Goal: Task Accomplishment & Management: Manage account settings

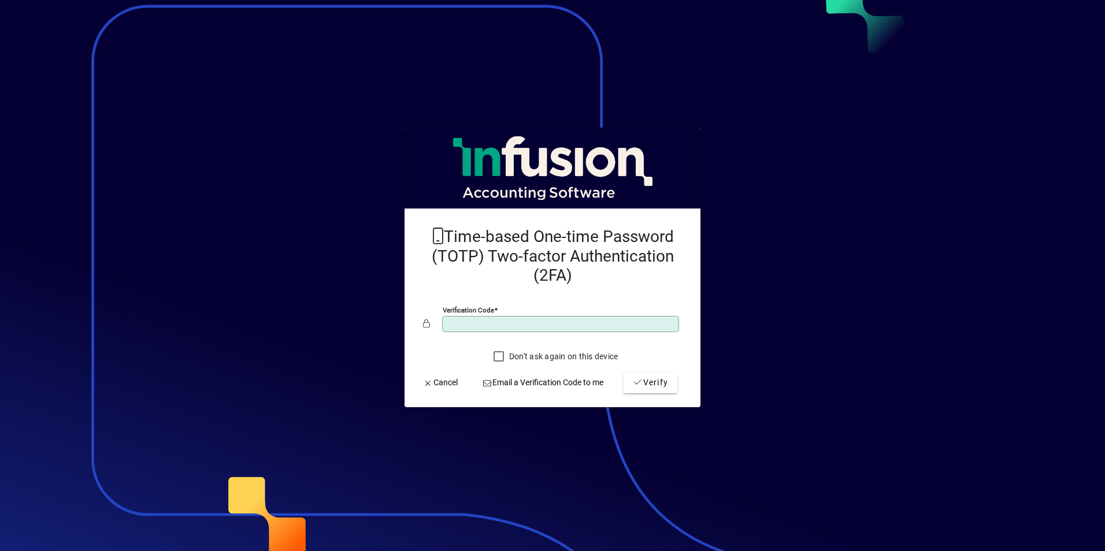
type input "******"
click at [623, 373] on button "Verify" at bounding box center [650, 383] width 54 height 21
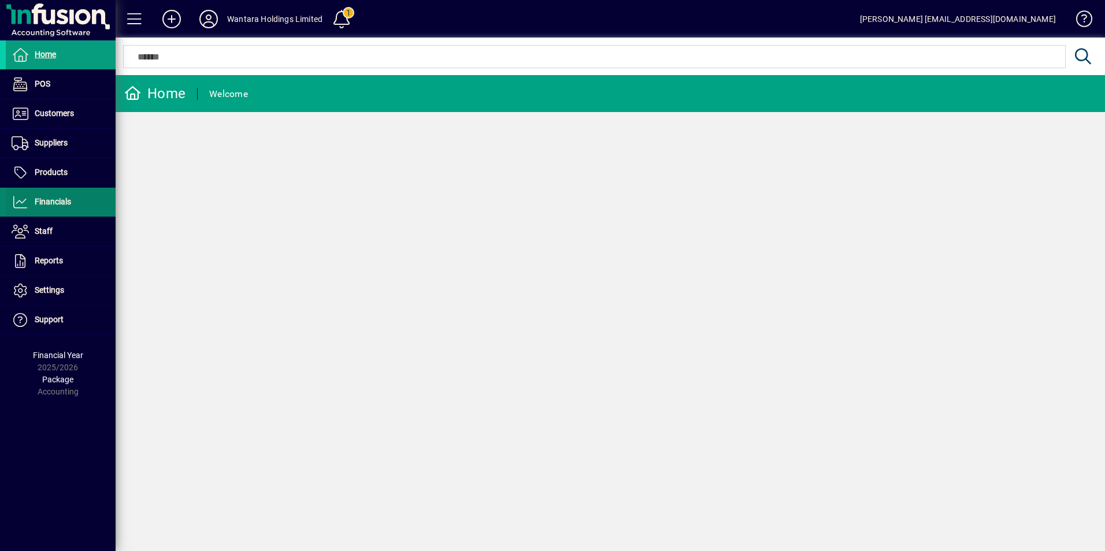
click at [44, 204] on span "Financials" at bounding box center [53, 201] width 36 height 9
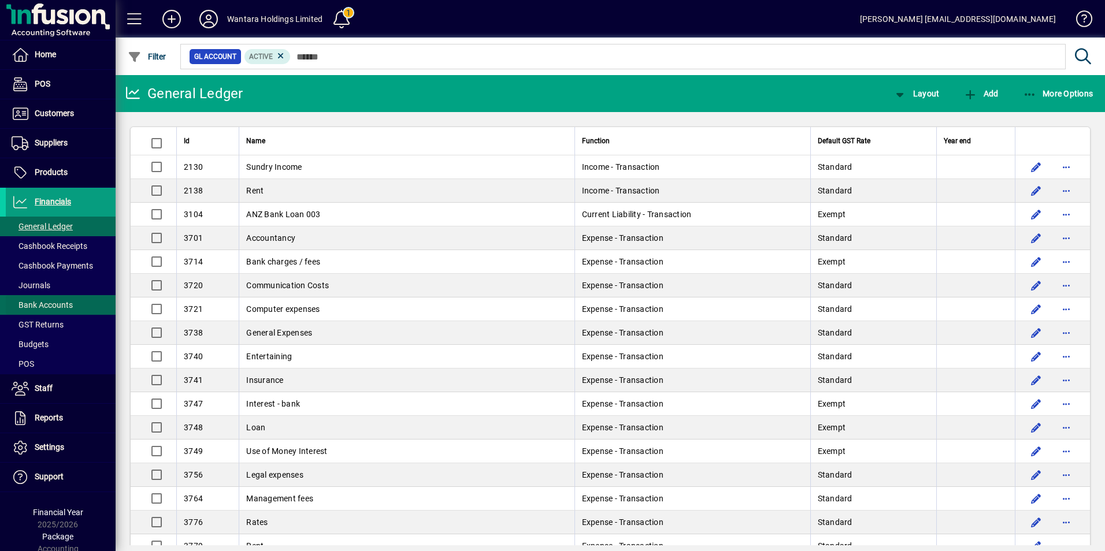
click at [63, 305] on span "Bank Accounts" at bounding box center [42, 304] width 61 height 9
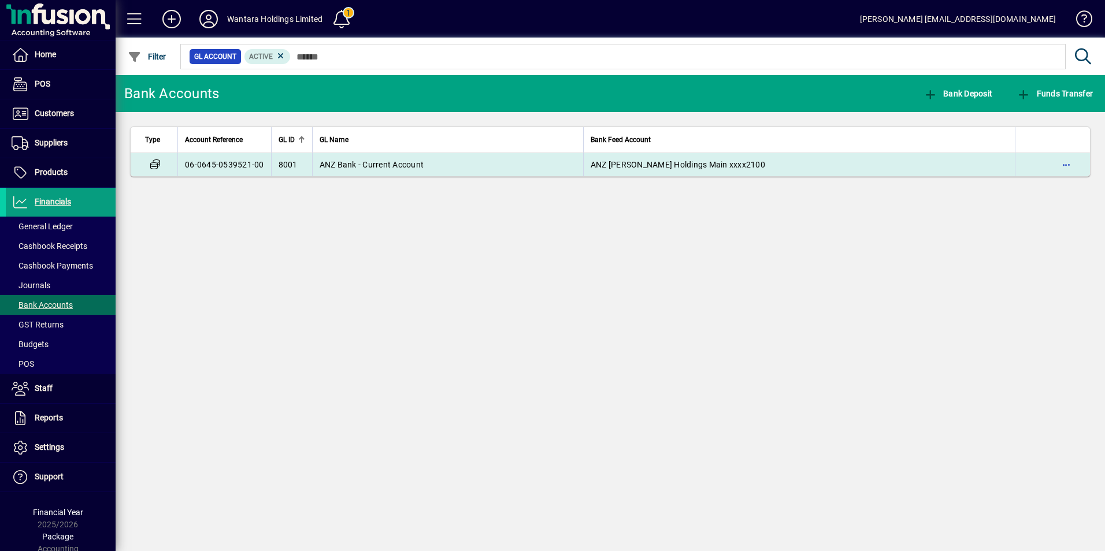
click at [326, 169] on td "ANZ Bank - Current Account" at bounding box center [447, 164] width 271 height 23
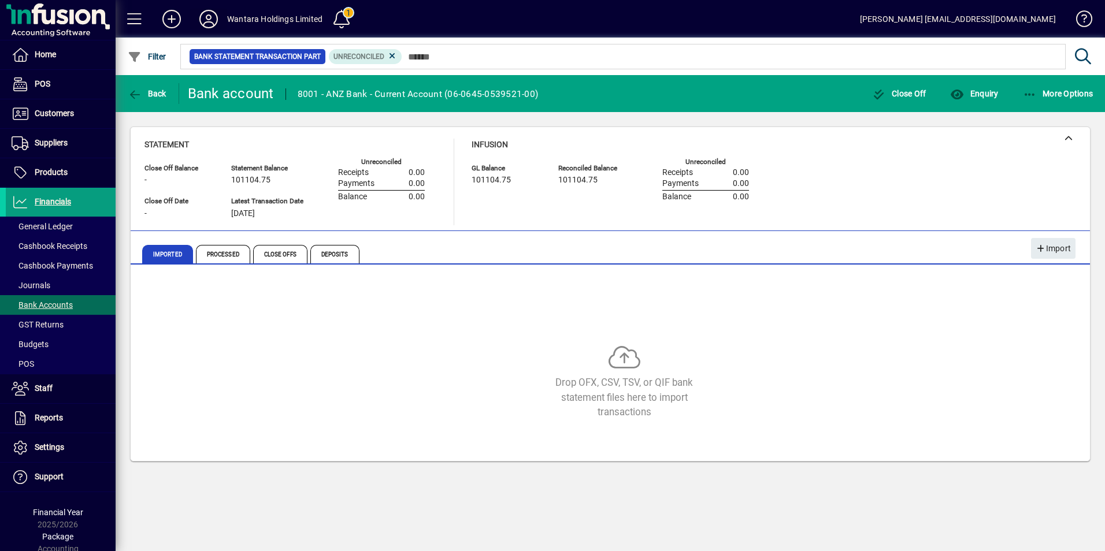
click at [214, 19] on icon at bounding box center [208, 19] width 23 height 18
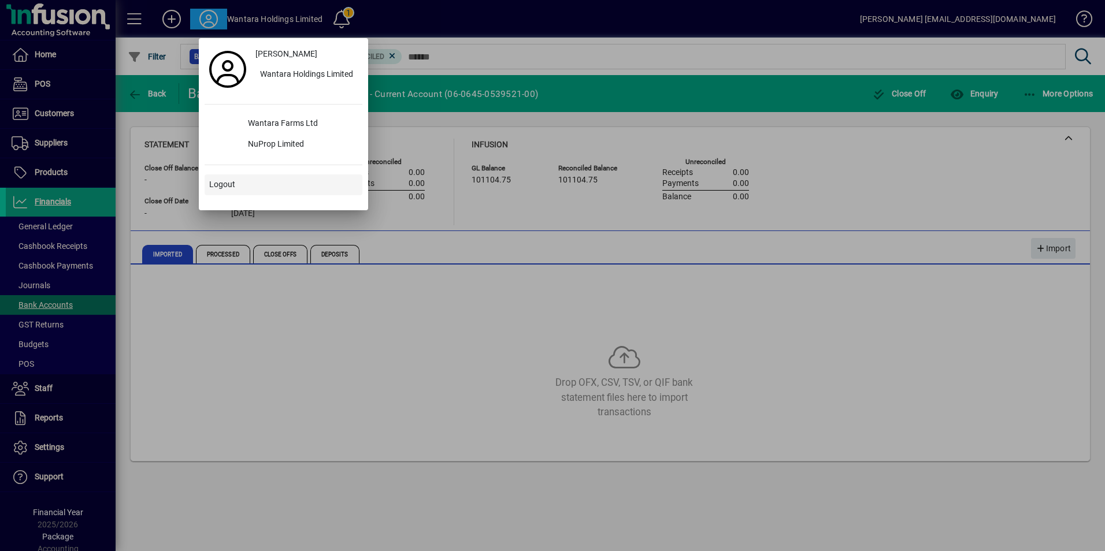
click at [224, 185] on span "Logout" at bounding box center [222, 185] width 26 height 12
